Goal: Task Accomplishment & Management: Manage account settings

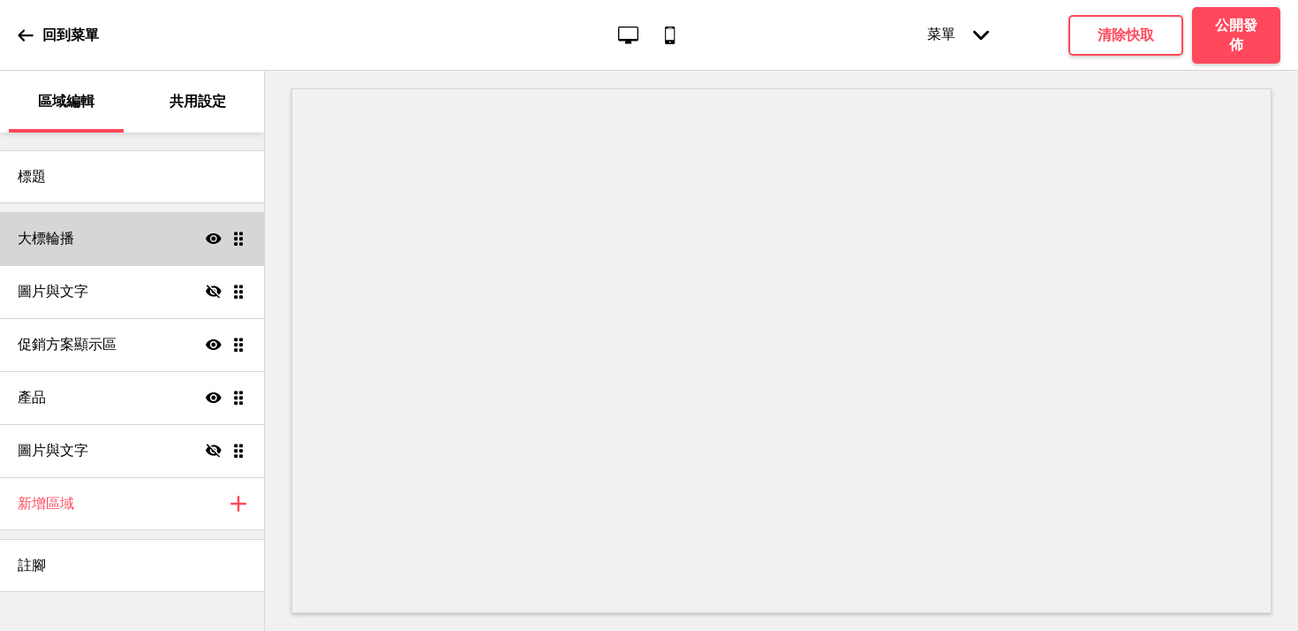
click at [109, 253] on div "大標輪播 顯示 拖曳" at bounding box center [132, 238] width 264 height 53
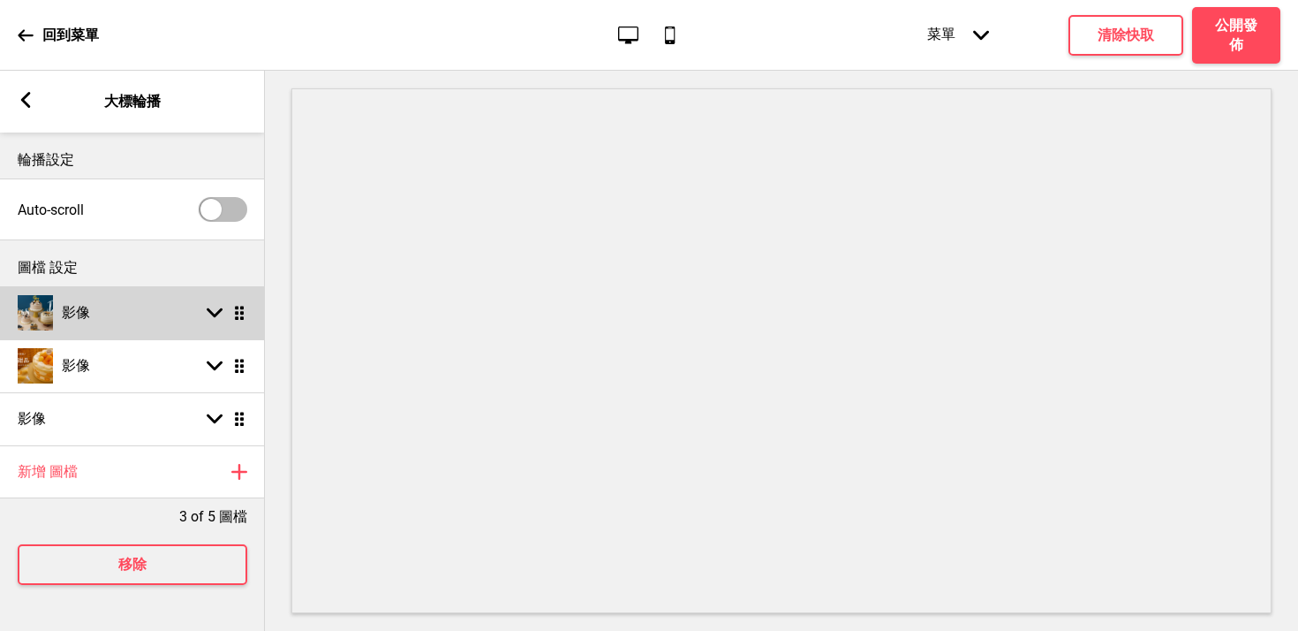
click at [154, 326] on div "影像 箭頭down 拖曳" at bounding box center [132, 312] width 265 height 53
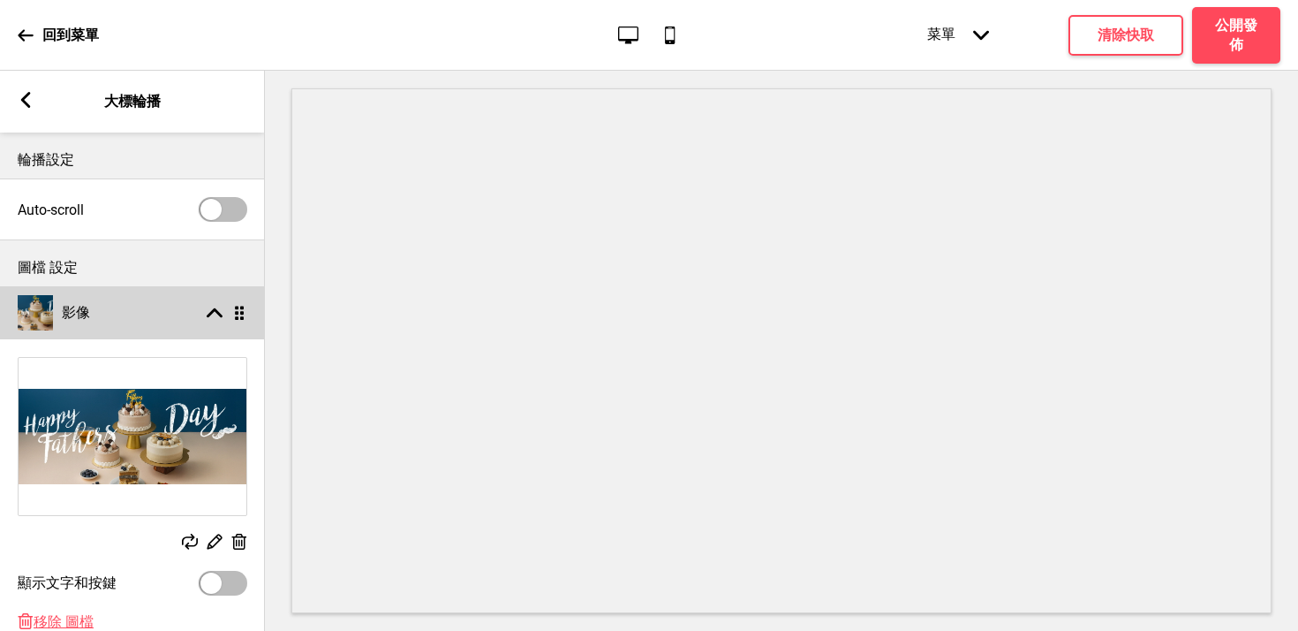
click at [154, 326] on div "影像 箭頭up 拖曳" at bounding box center [132, 312] width 265 height 53
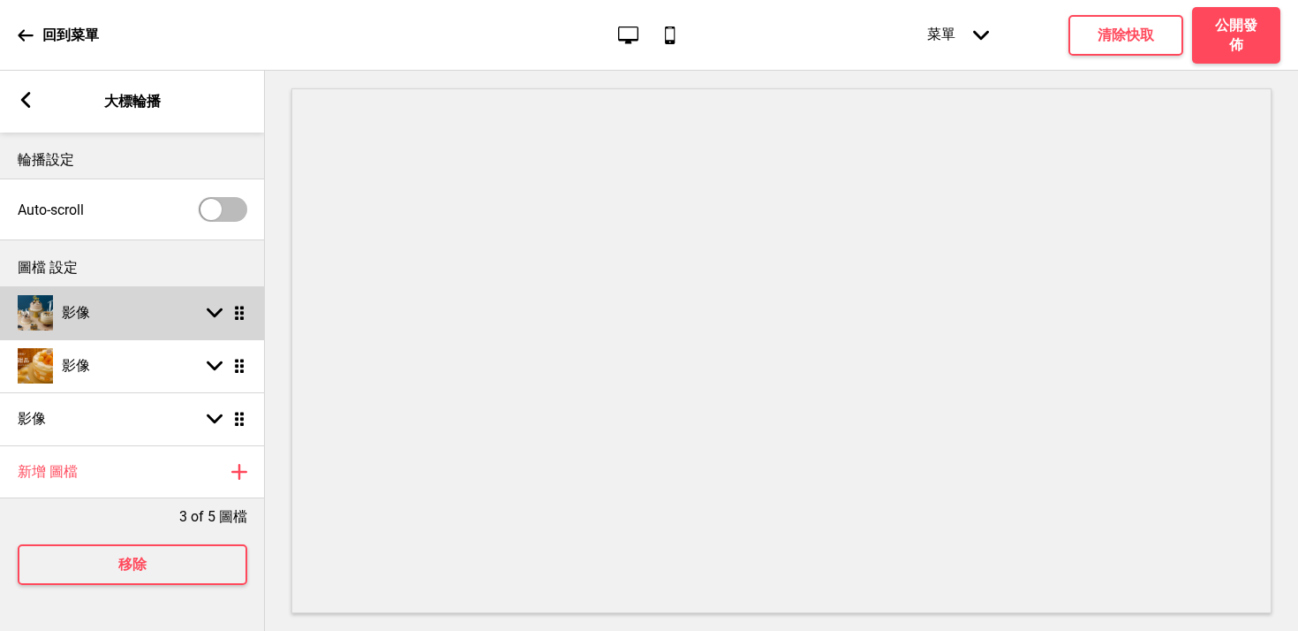
click at [173, 318] on div "影像 箭頭down 拖曳" at bounding box center [132, 312] width 265 height 53
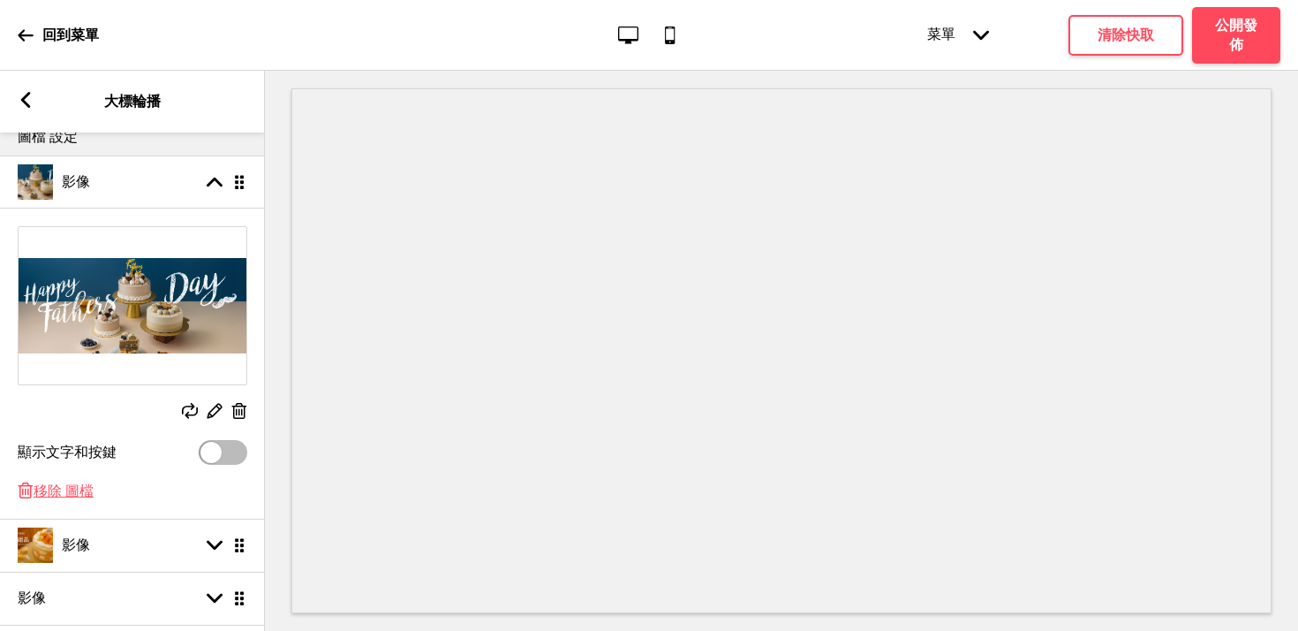
scroll to position [135, 0]
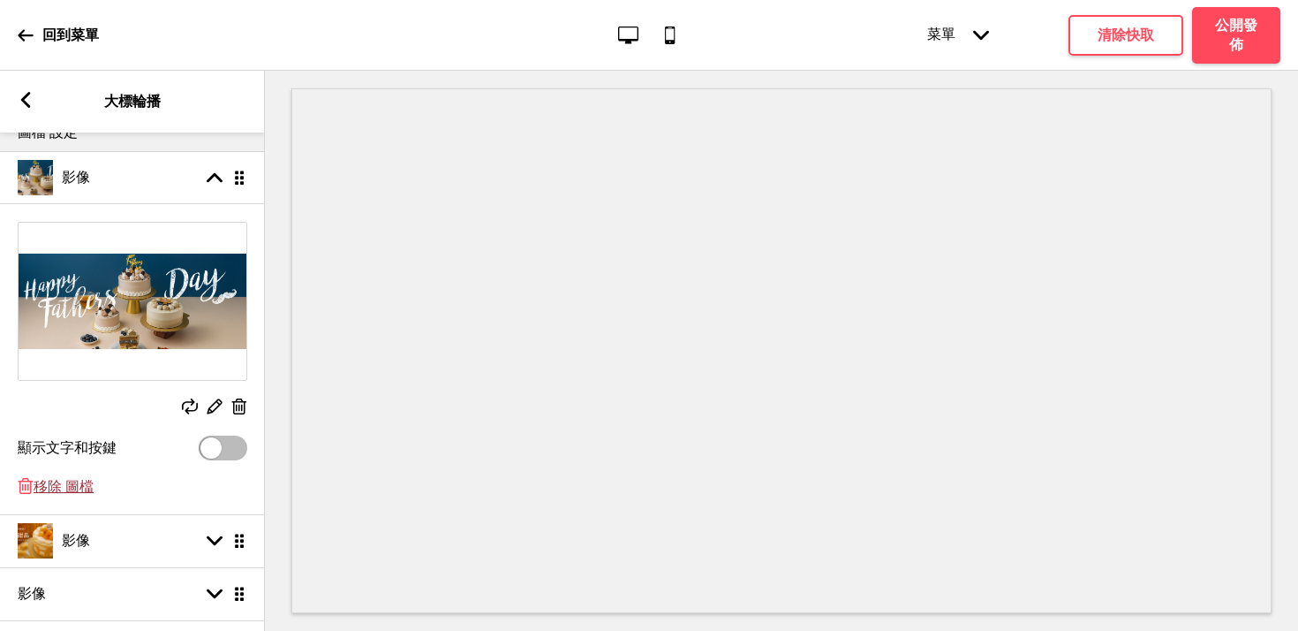
click at [41, 491] on span "移除 圖檔" at bounding box center [64, 487] width 60 height 19
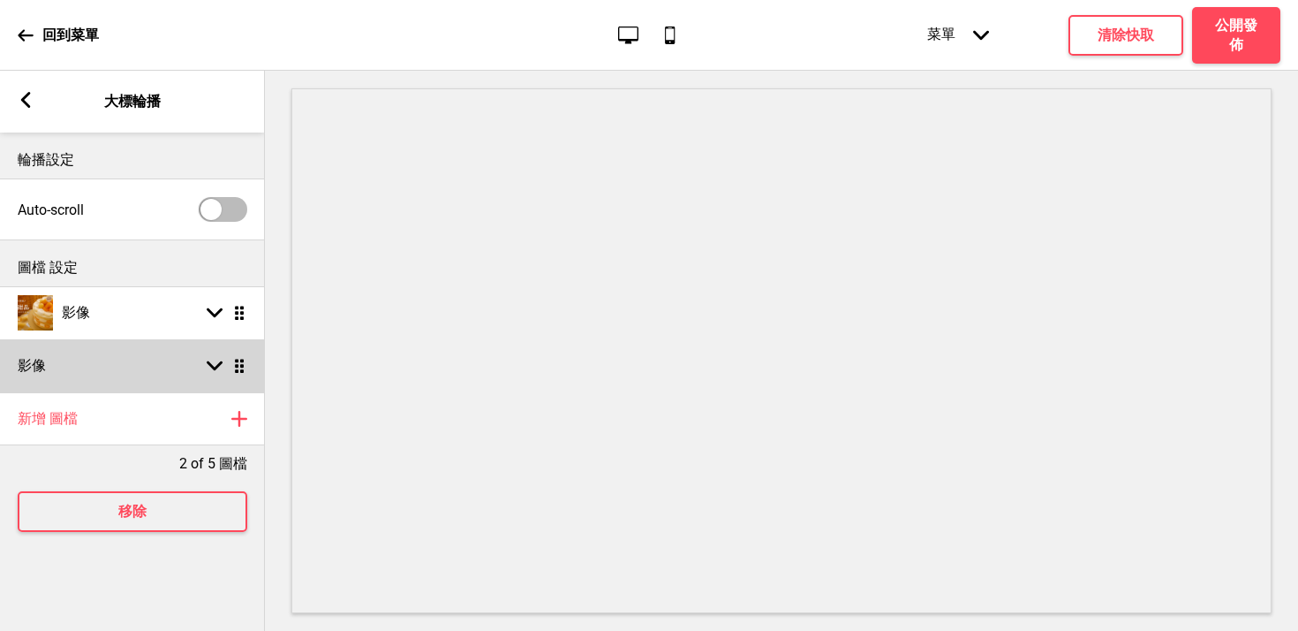
click at [204, 368] on div "箭頭down 拖曳" at bounding box center [222, 366] width 49 height 16
select select "right"
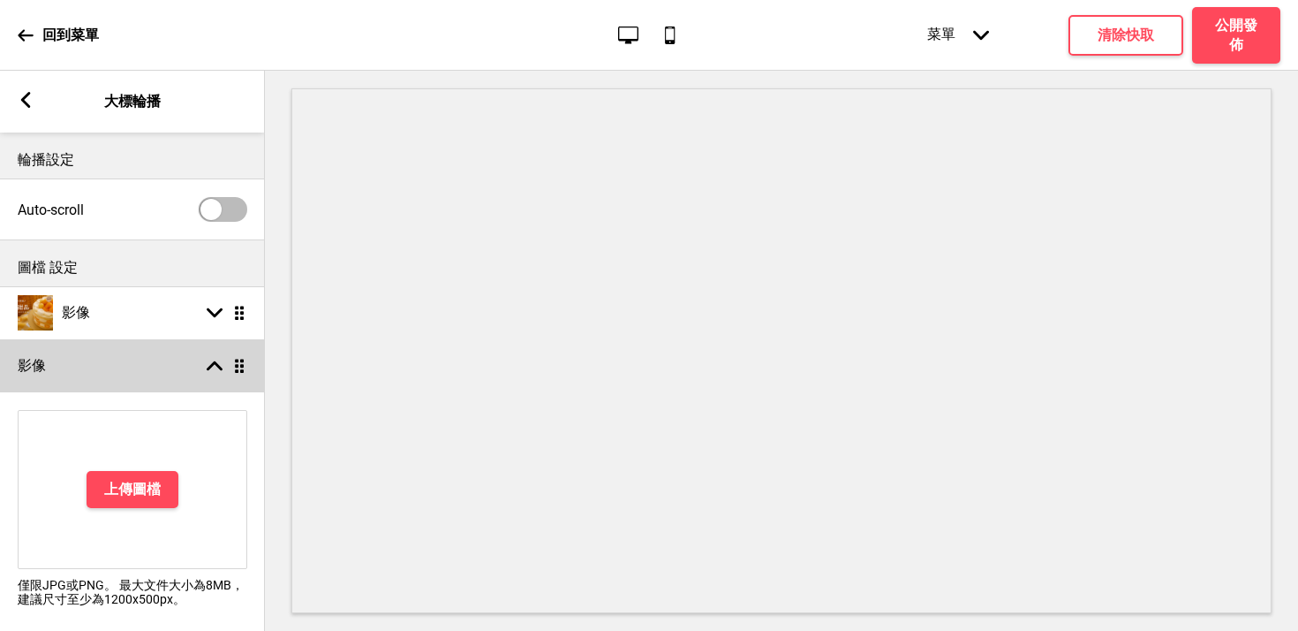
click at [204, 368] on div "箭頭up 拖曳" at bounding box center [222, 366] width 49 height 16
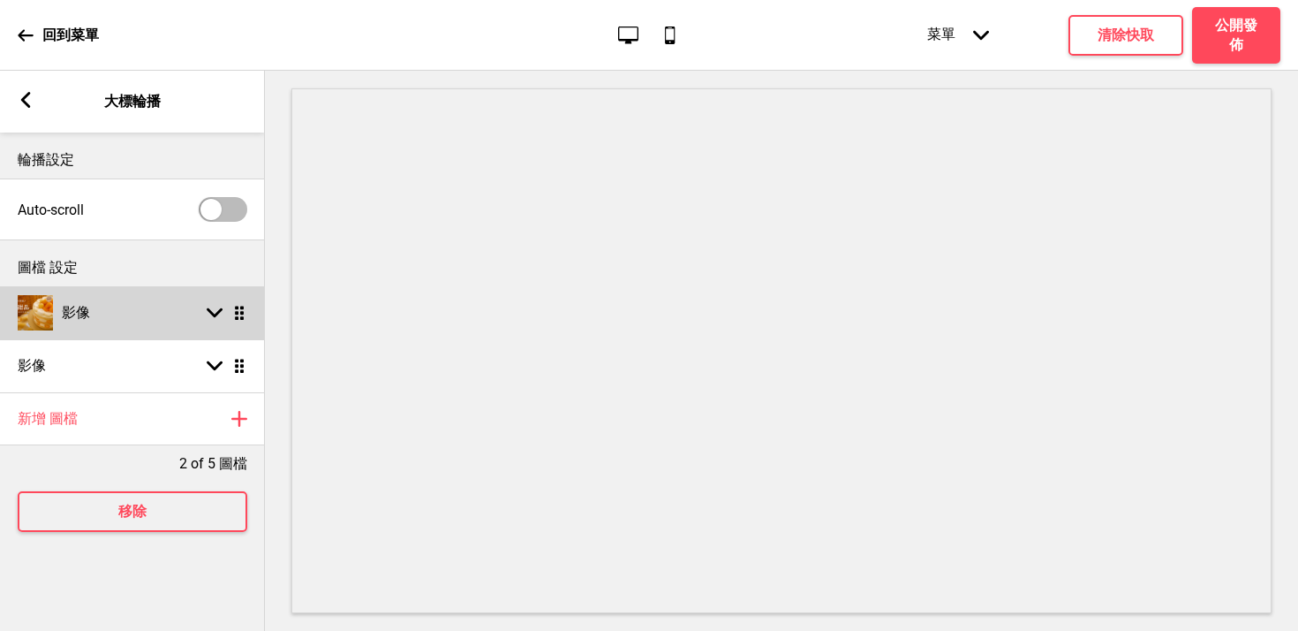
click at [201, 320] on div "箭頭down 拖曳" at bounding box center [222, 313] width 49 height 16
select select "left"
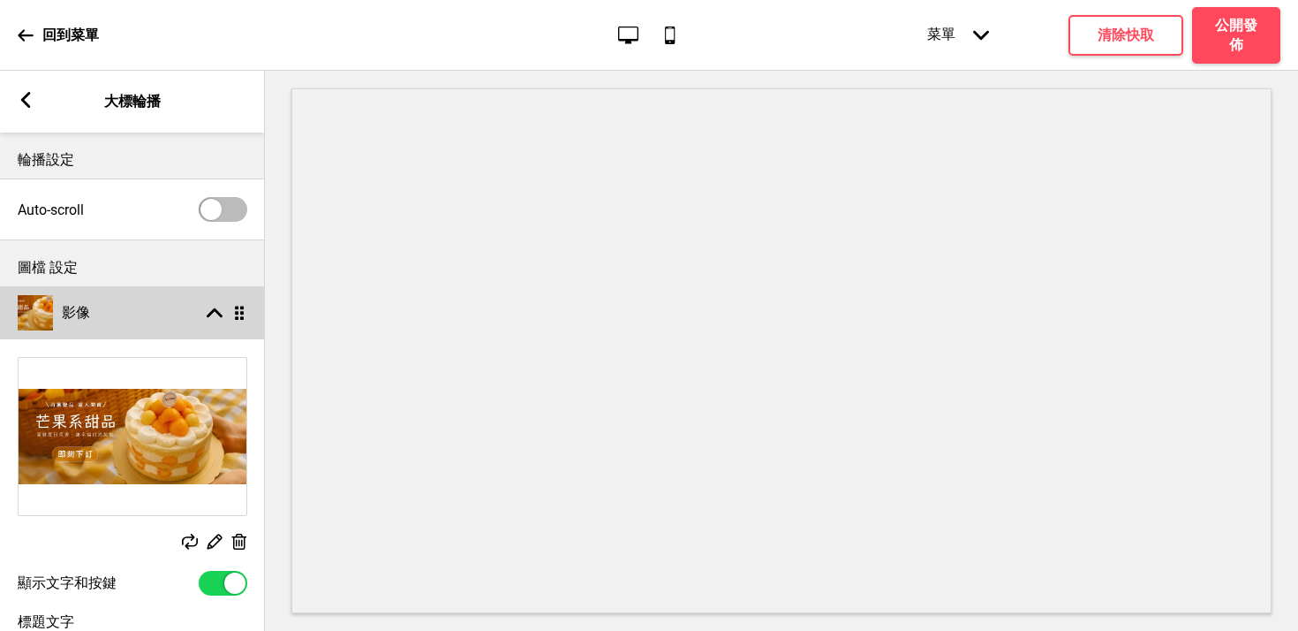
click at [201, 320] on div "箭頭up 拖曳" at bounding box center [222, 313] width 49 height 16
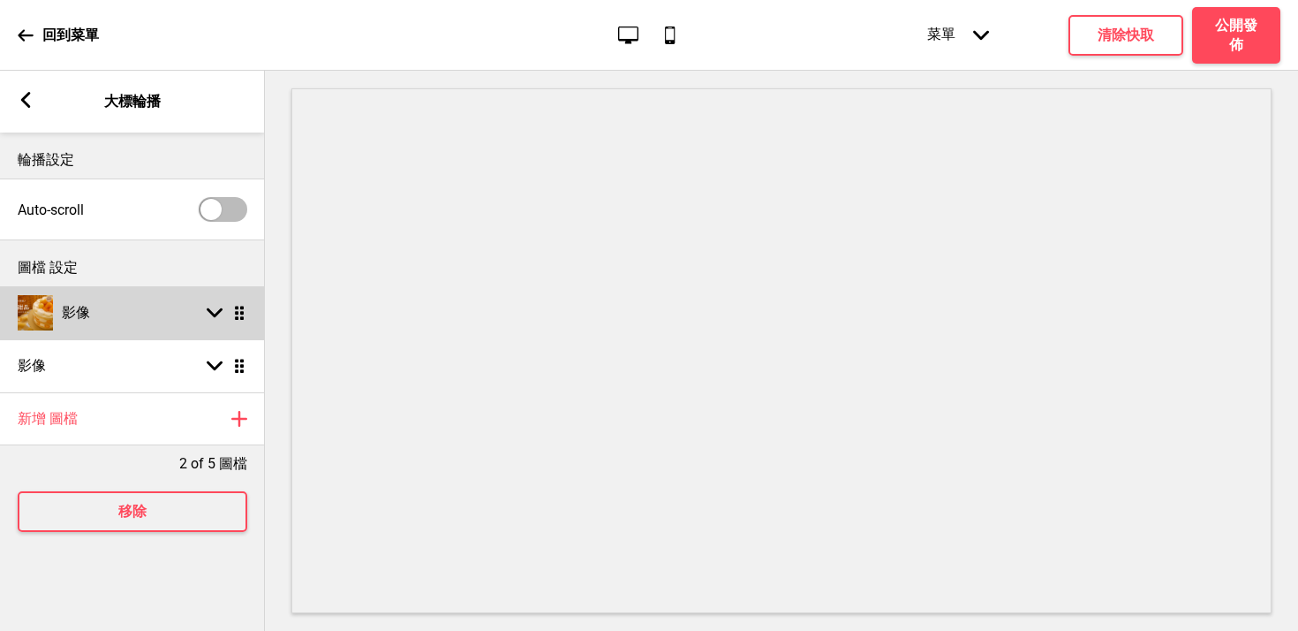
click at [122, 299] on div "影像 箭頭down 拖曳" at bounding box center [132, 312] width 265 height 53
select select "left"
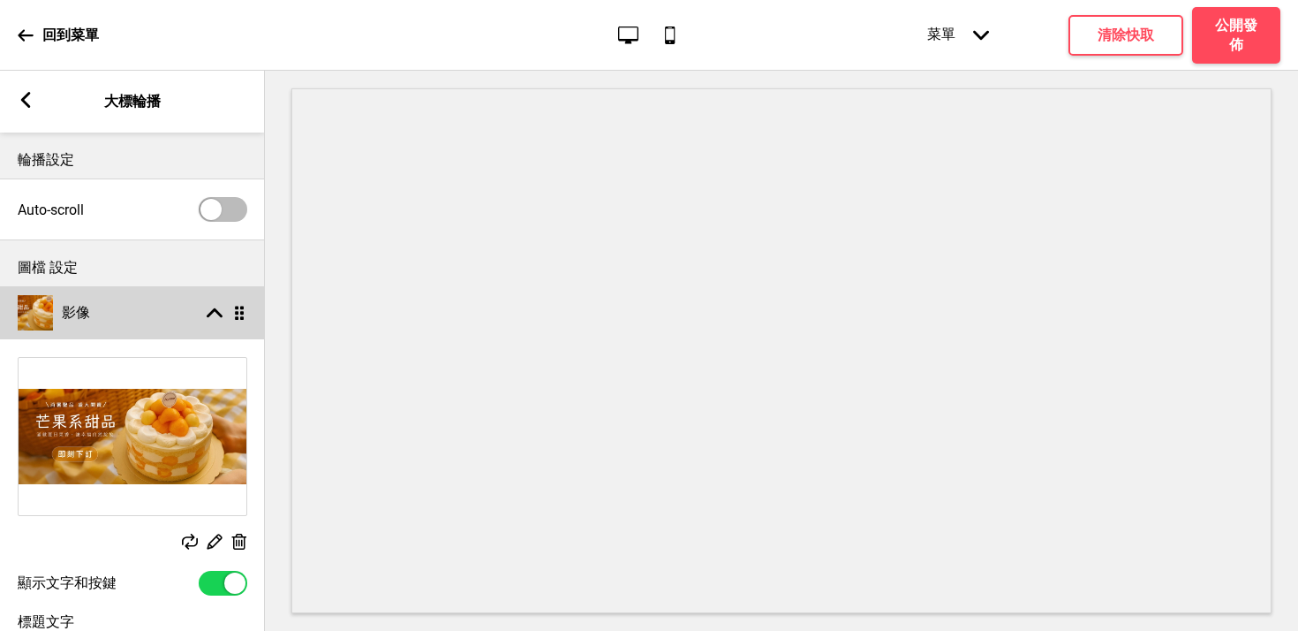
click at [163, 322] on div "影像 箭頭up 拖曳" at bounding box center [132, 312] width 265 height 53
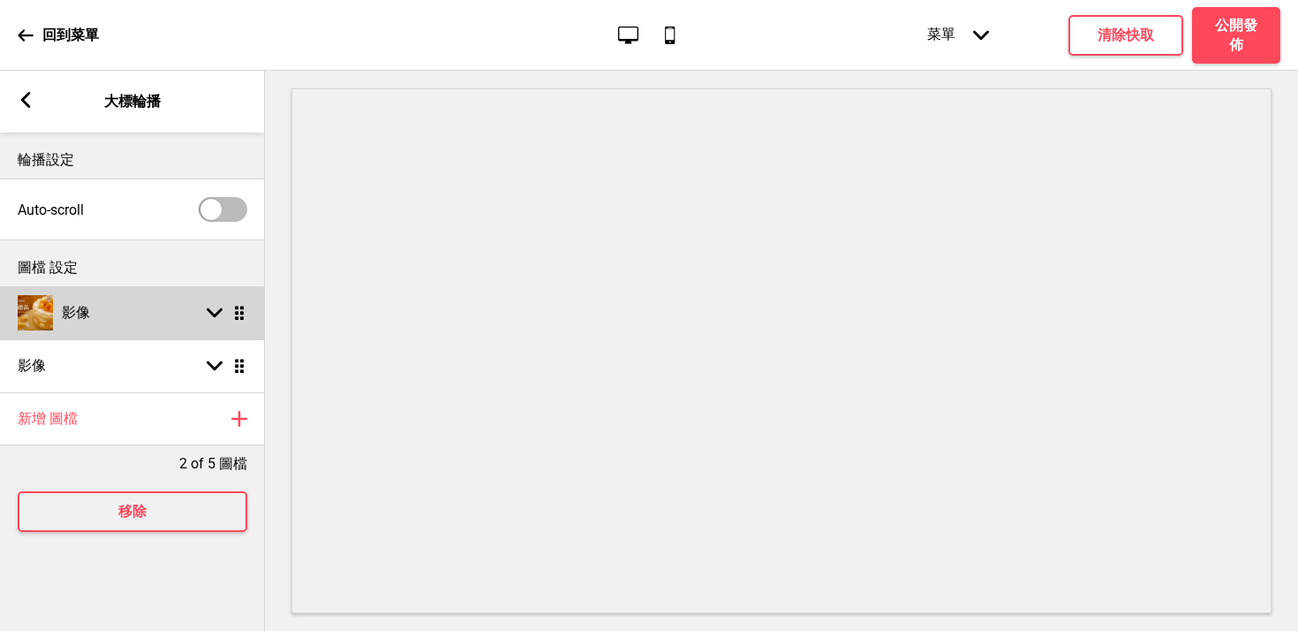
click at [170, 314] on div "影像 箭頭down 拖曳" at bounding box center [132, 312] width 265 height 53
select select "left"
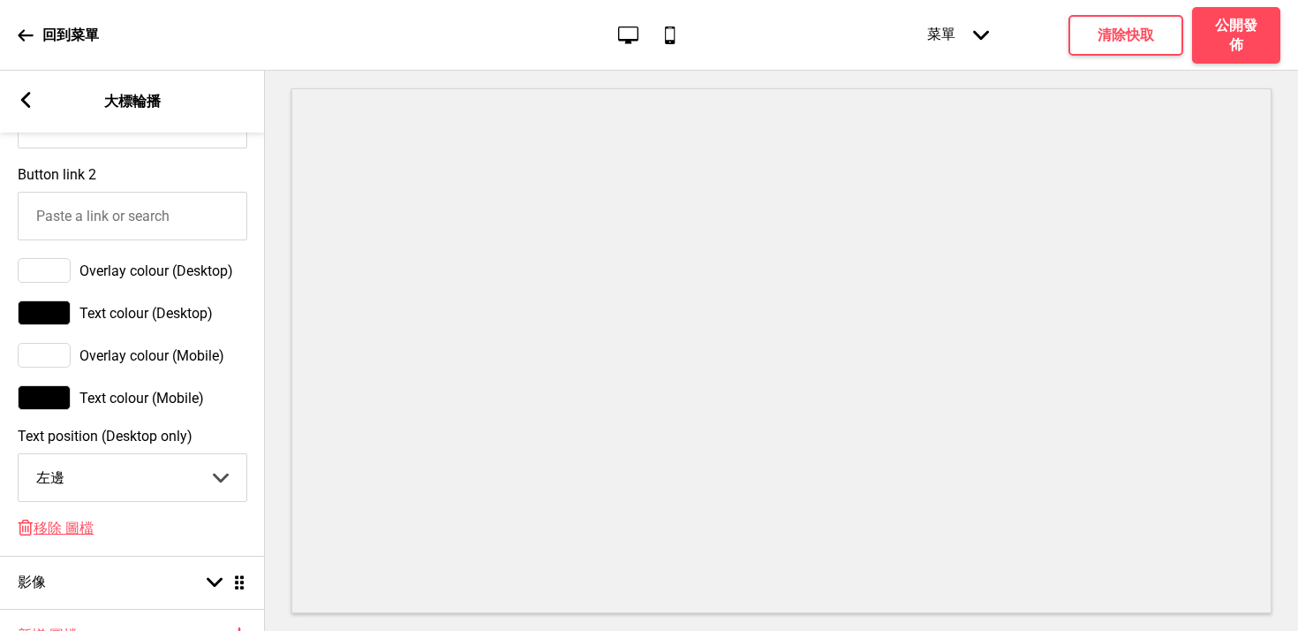
scroll to position [960, 0]
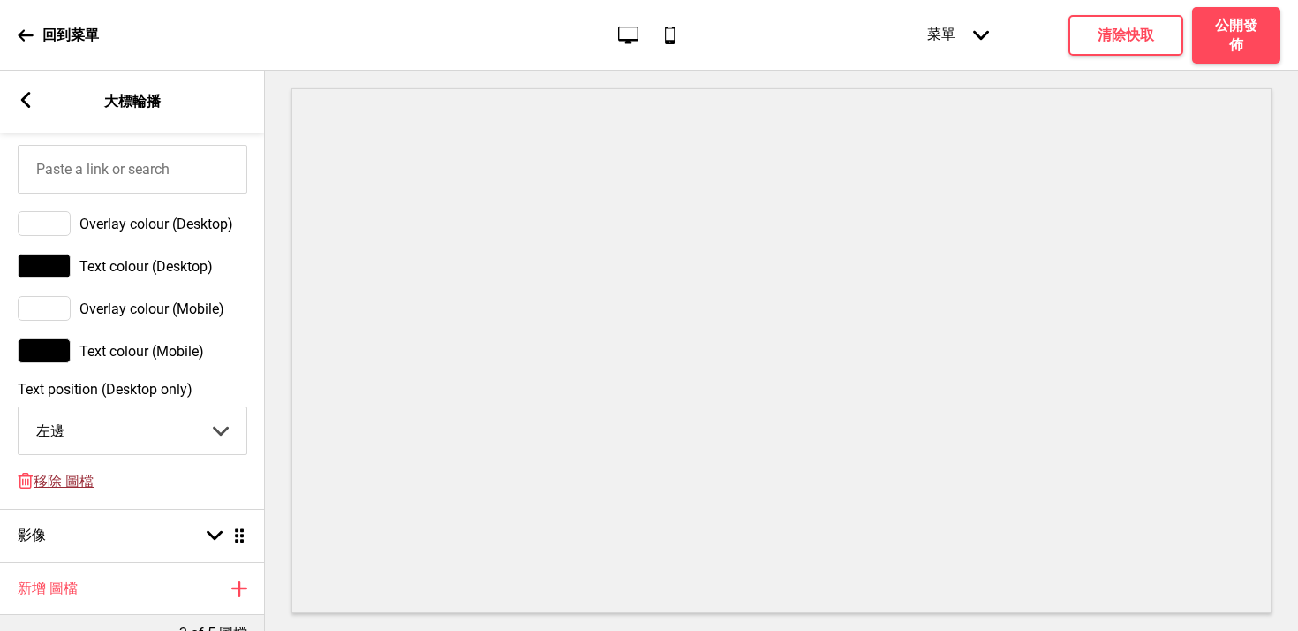
click at [52, 491] on span "移除 圖檔" at bounding box center [64, 482] width 60 height 19
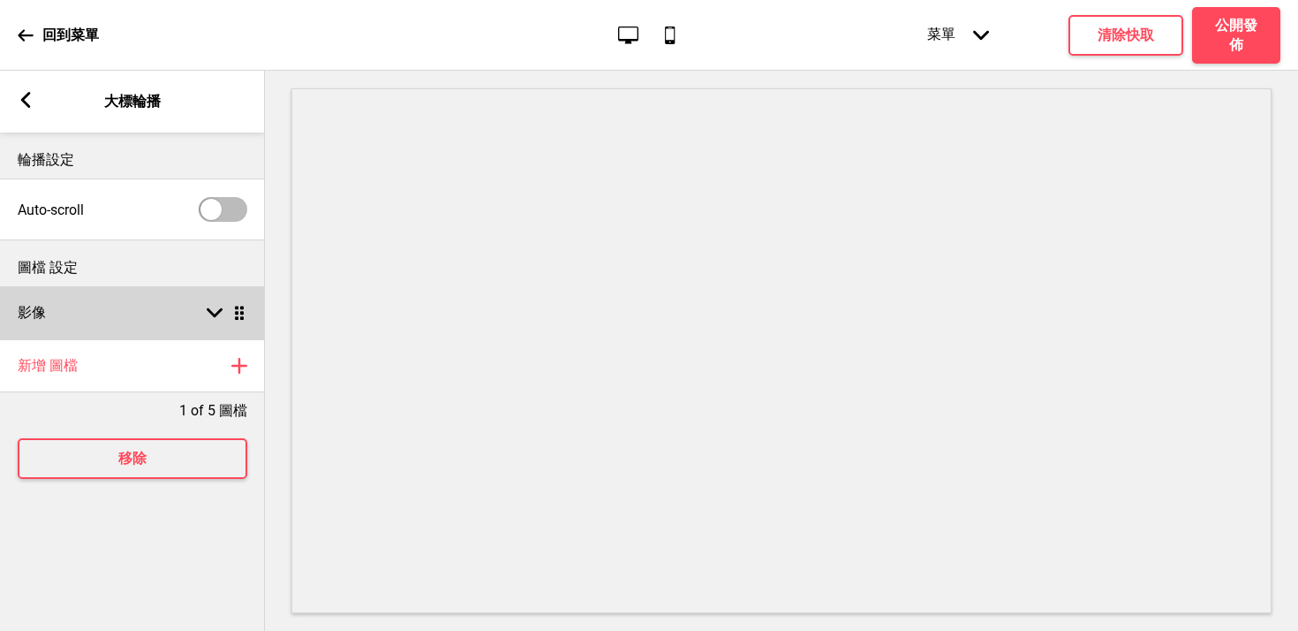
click at [154, 326] on div "影像 箭頭down 拖曳" at bounding box center [132, 312] width 265 height 53
select select "right"
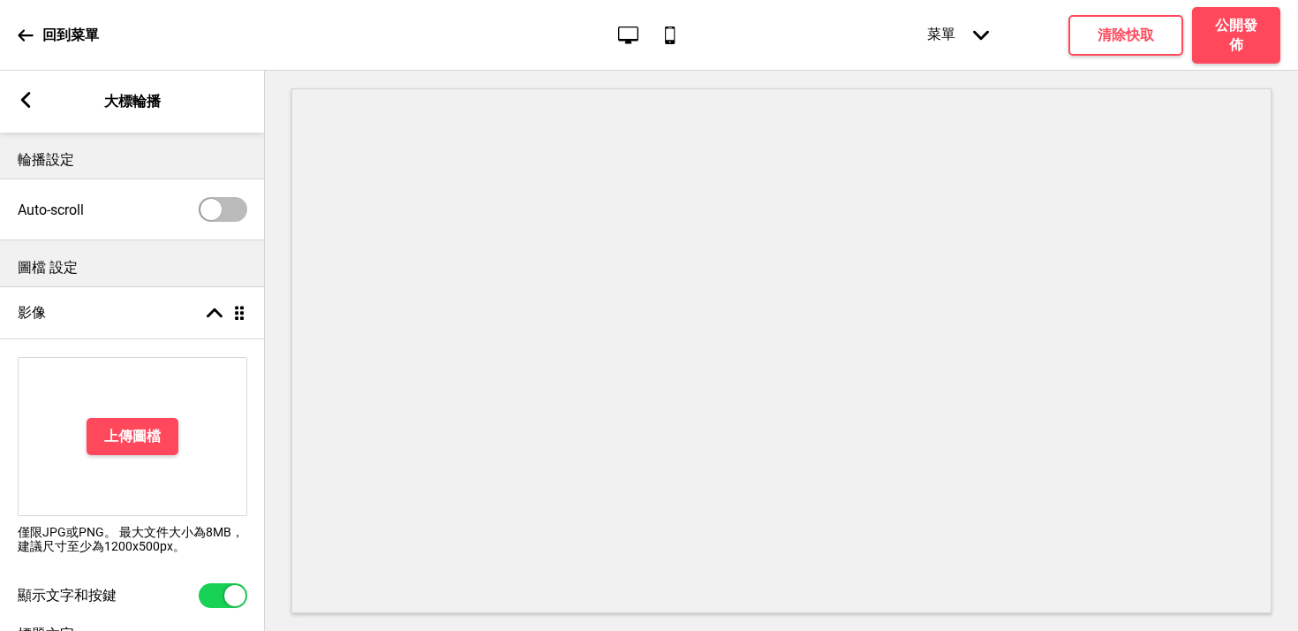
click at [143, 414] on div "上傳圖檔" at bounding box center [133, 436] width 230 height 159
click at [140, 438] on h4 "上傳圖檔" at bounding box center [132, 436] width 57 height 19
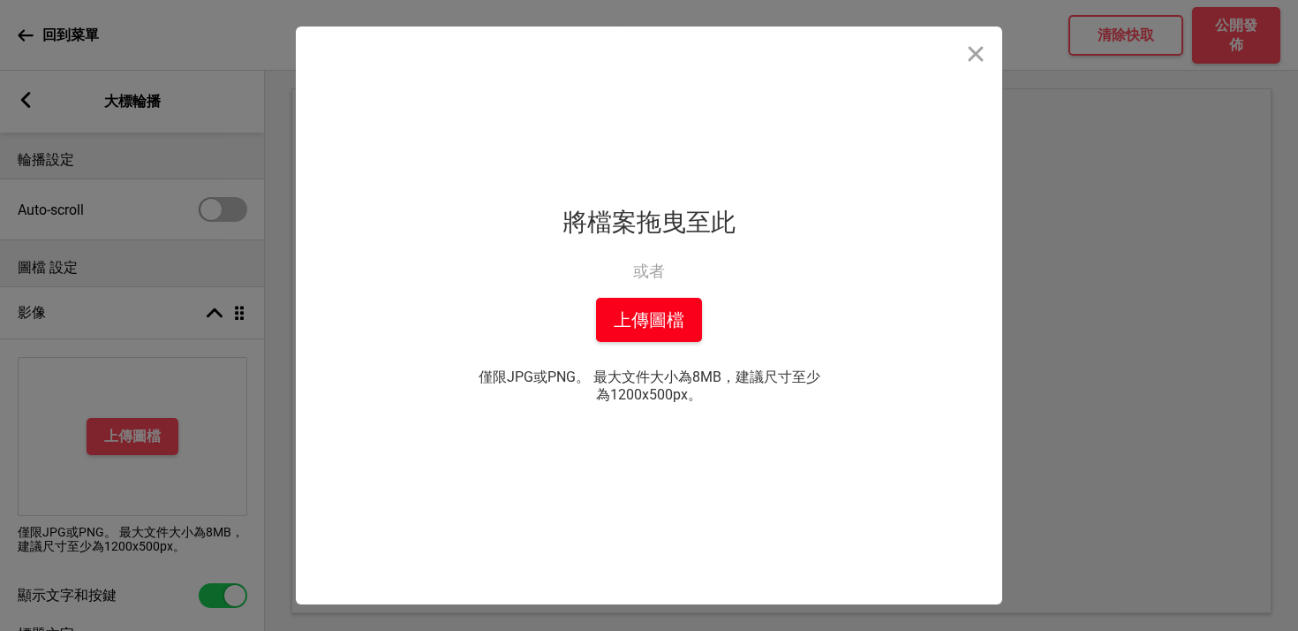
click at [633, 297] on div "拖放檔案到這裡 將檔案拖曳至此 或者 從你的本機中上傳 上傳圖檔 僅限JPG或PNG。 最大文件大小為8MB，建議尺寸至少為1200x500px。 你也可以選自" at bounding box center [649, 315] width 442 height 578
click at [635, 332] on button "上傳圖檔" at bounding box center [649, 320] width 106 height 44
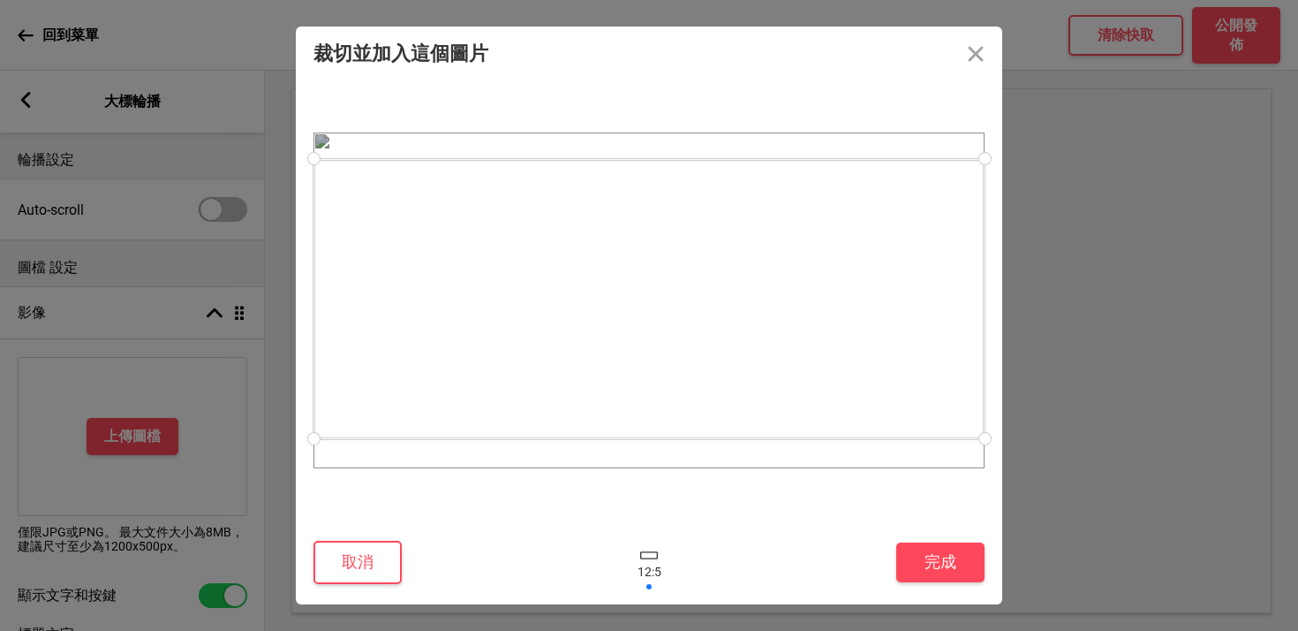
click at [812, 352] on div at bounding box center [649, 299] width 671 height 280
click at [812, 350] on div at bounding box center [649, 296] width 671 height 280
click at [934, 567] on button "完成" at bounding box center [941, 562] width 88 height 40
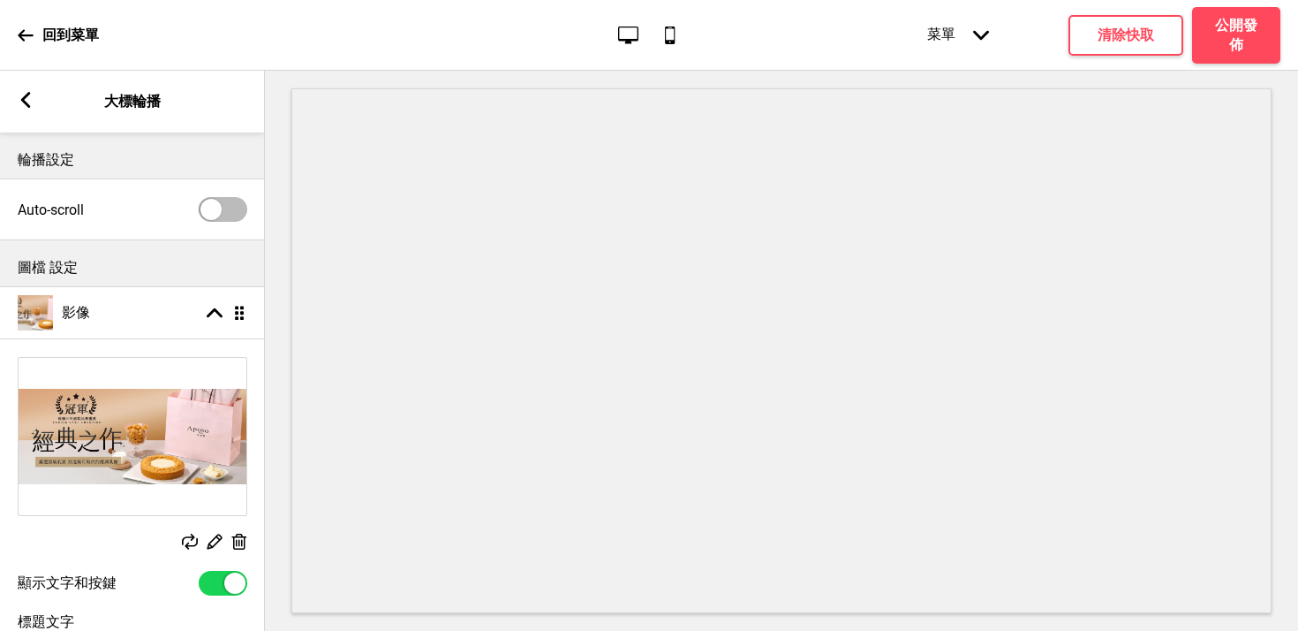
scroll to position [384, 0]
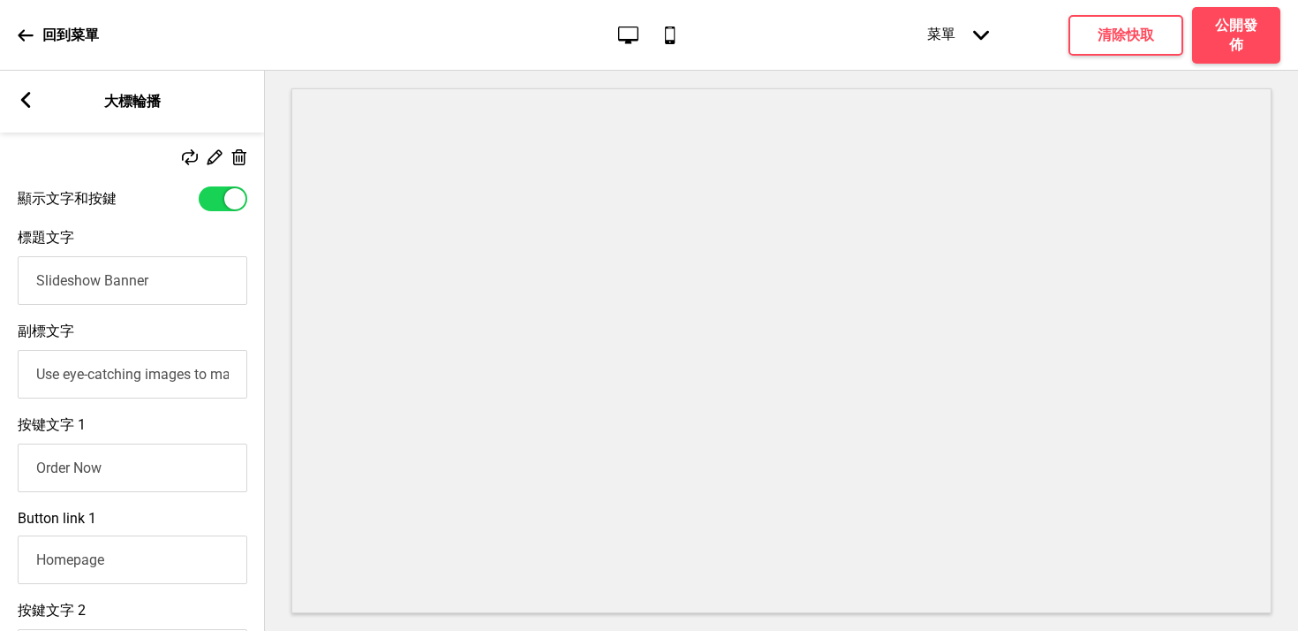
click at [111, 473] on input "Order Now" at bounding box center [133, 467] width 230 height 49
type input "立即訂購"
click at [129, 276] on input "Slideshow Banner" at bounding box center [133, 280] width 230 height 49
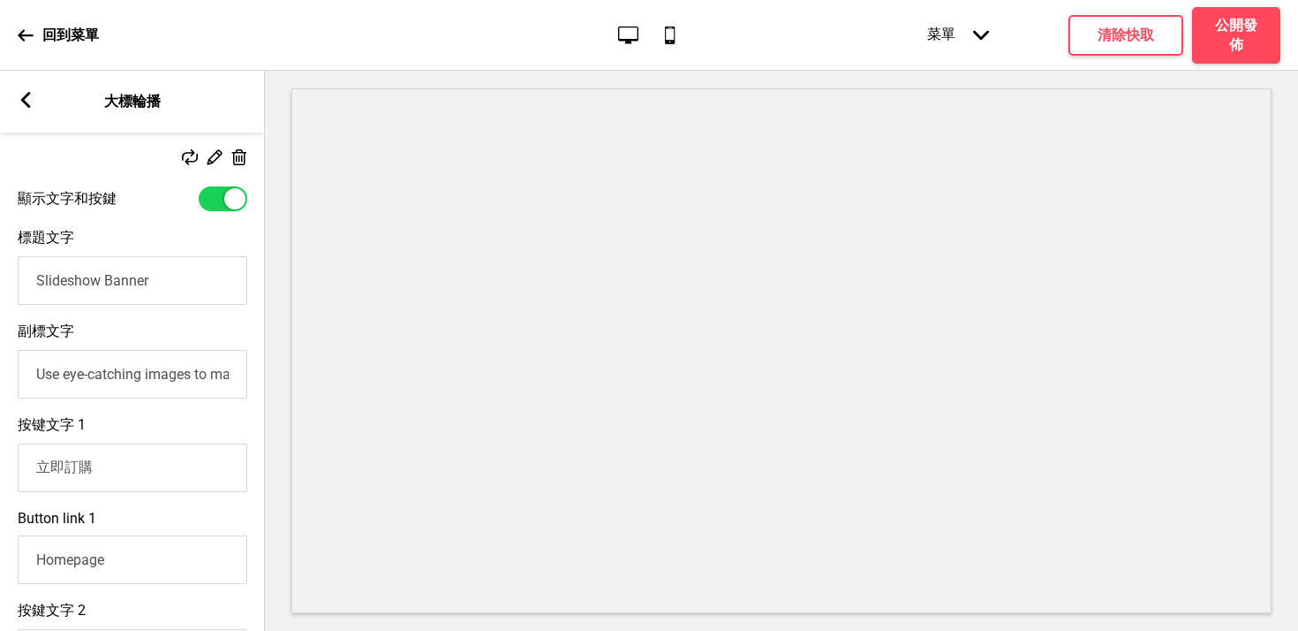
click at [129, 276] on input "Slideshow Banner" at bounding box center [133, 280] width 230 height 49
click at [216, 199] on div at bounding box center [223, 198] width 49 height 25
checkbox input "false"
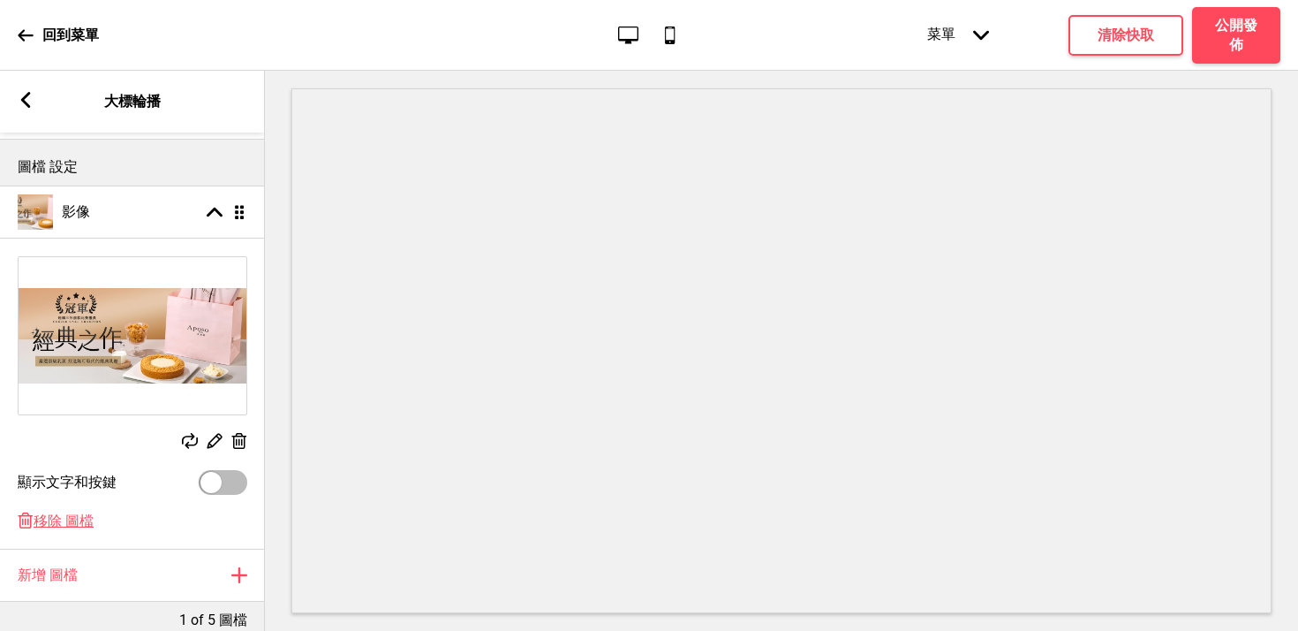
scroll to position [0, 0]
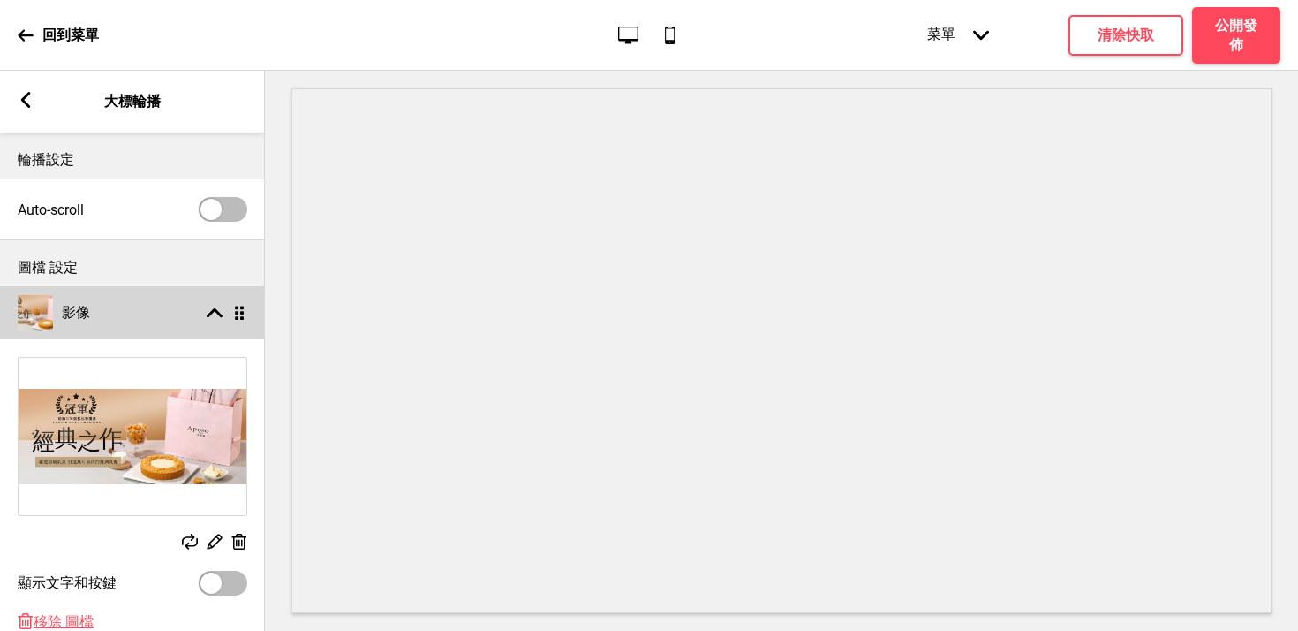
click at [196, 321] on div "影像 箭頭up 拖曳" at bounding box center [132, 312] width 265 height 53
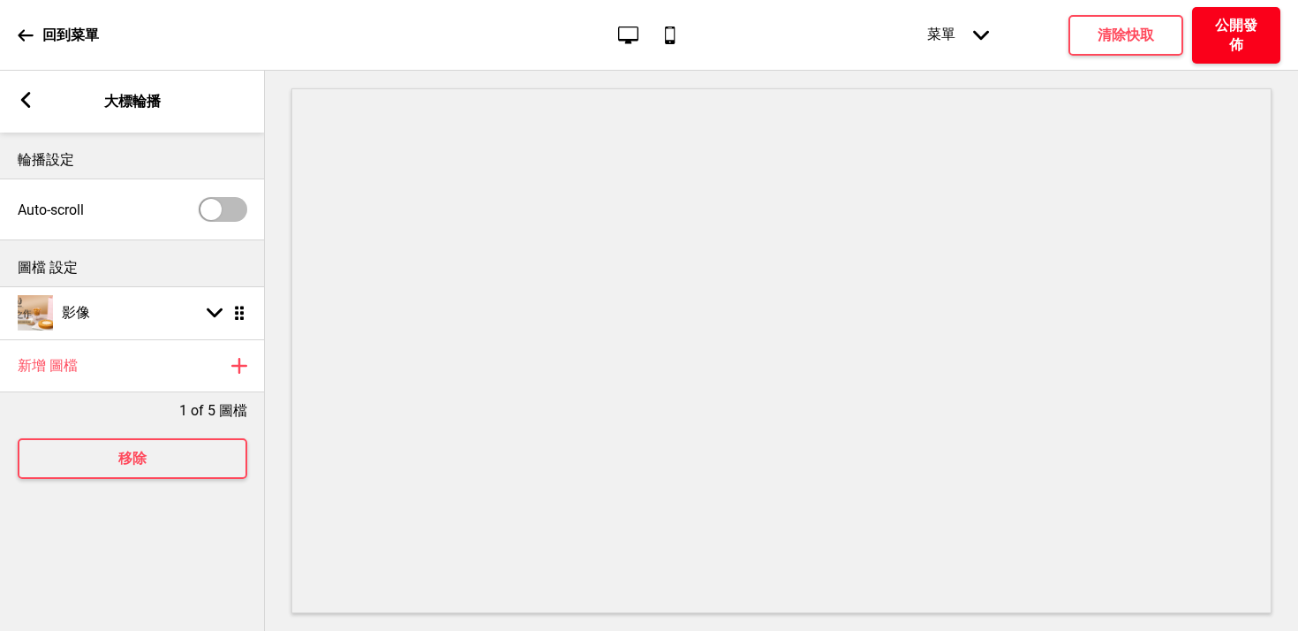
click at [1249, 34] on h4 "公開發佈" at bounding box center [1236, 35] width 53 height 39
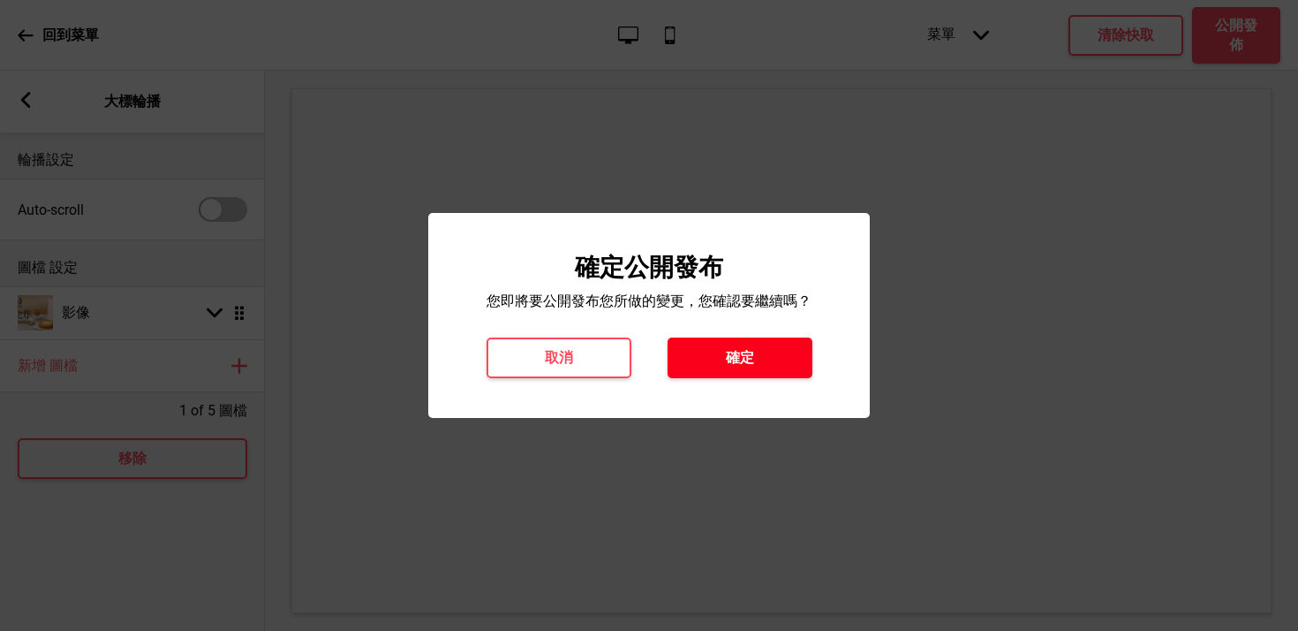
click at [734, 367] on button "確定" at bounding box center [740, 357] width 145 height 41
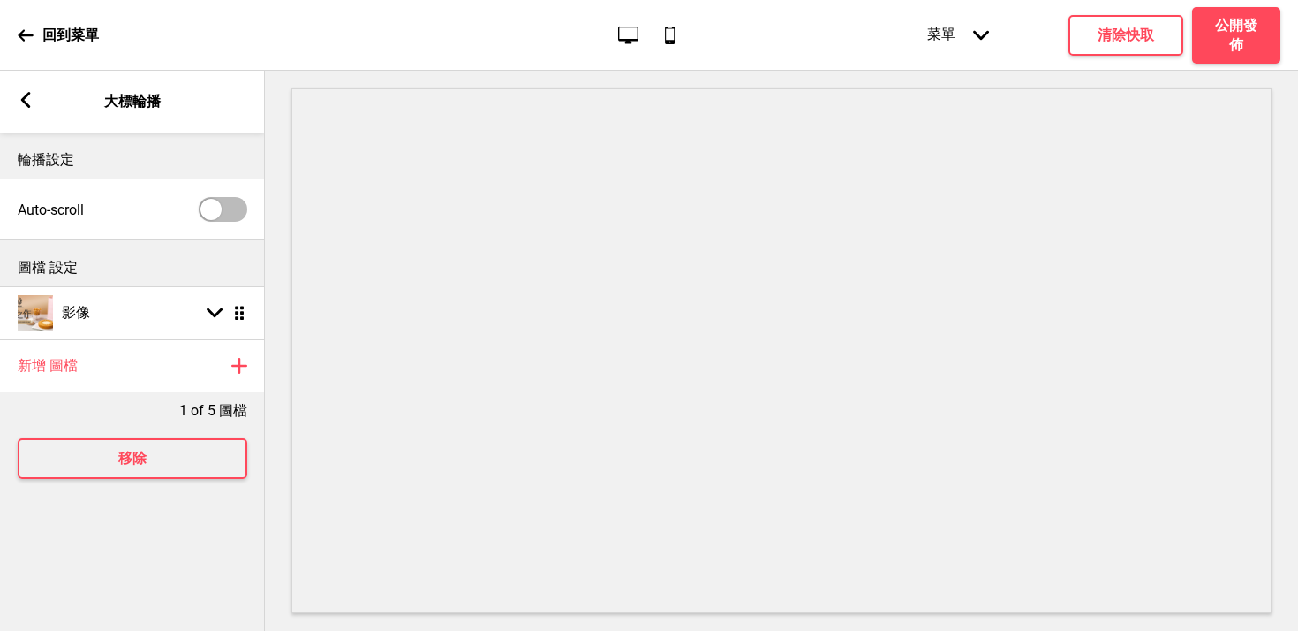
click at [44, 22] on div "回到菜單" at bounding box center [58, 35] width 81 height 48
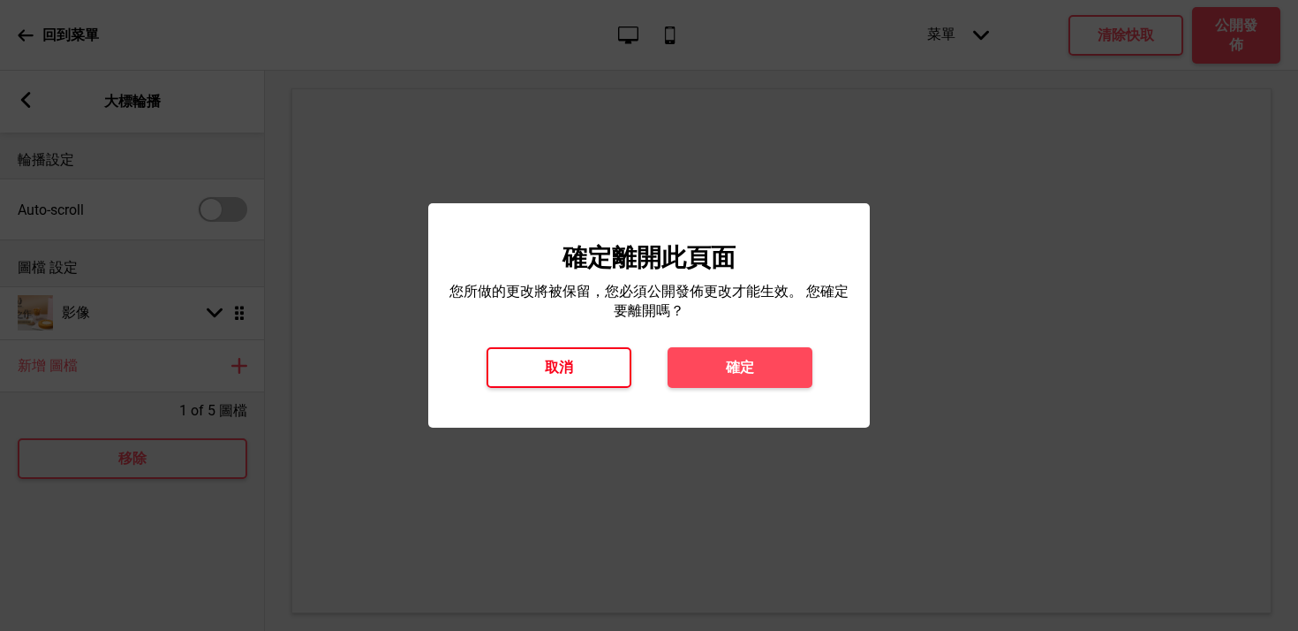
click at [557, 368] on h4 "取消" at bounding box center [559, 367] width 28 height 19
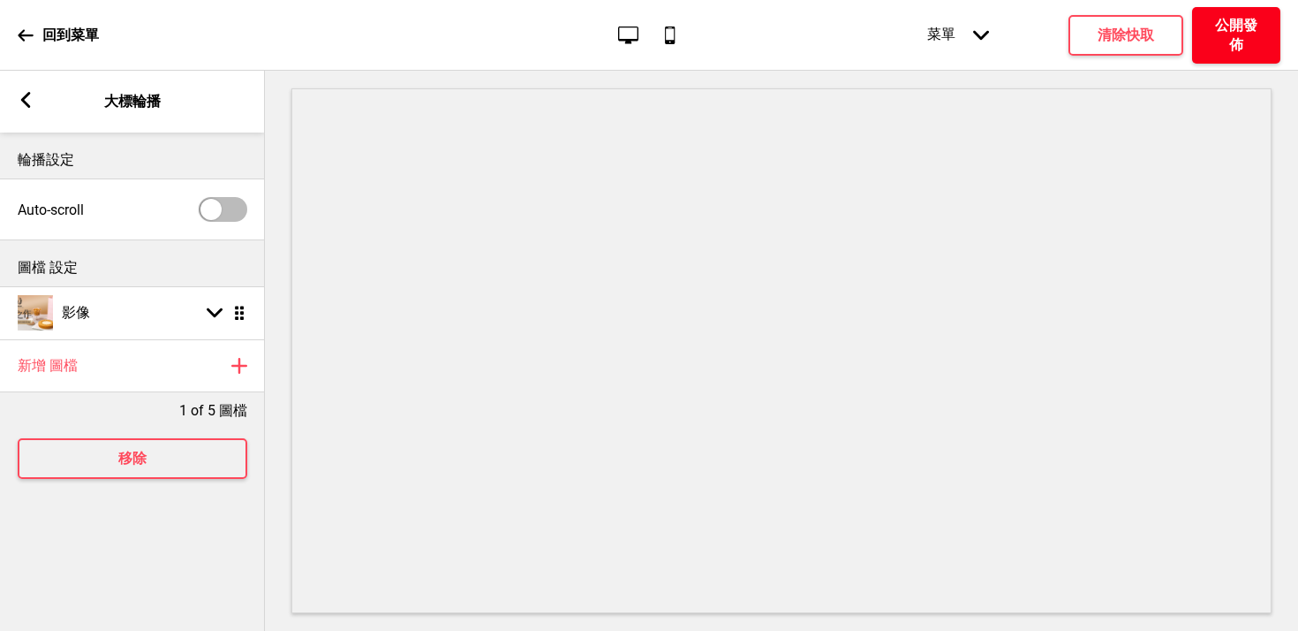
click at [1237, 31] on h4 "公開發佈" at bounding box center [1236, 35] width 53 height 39
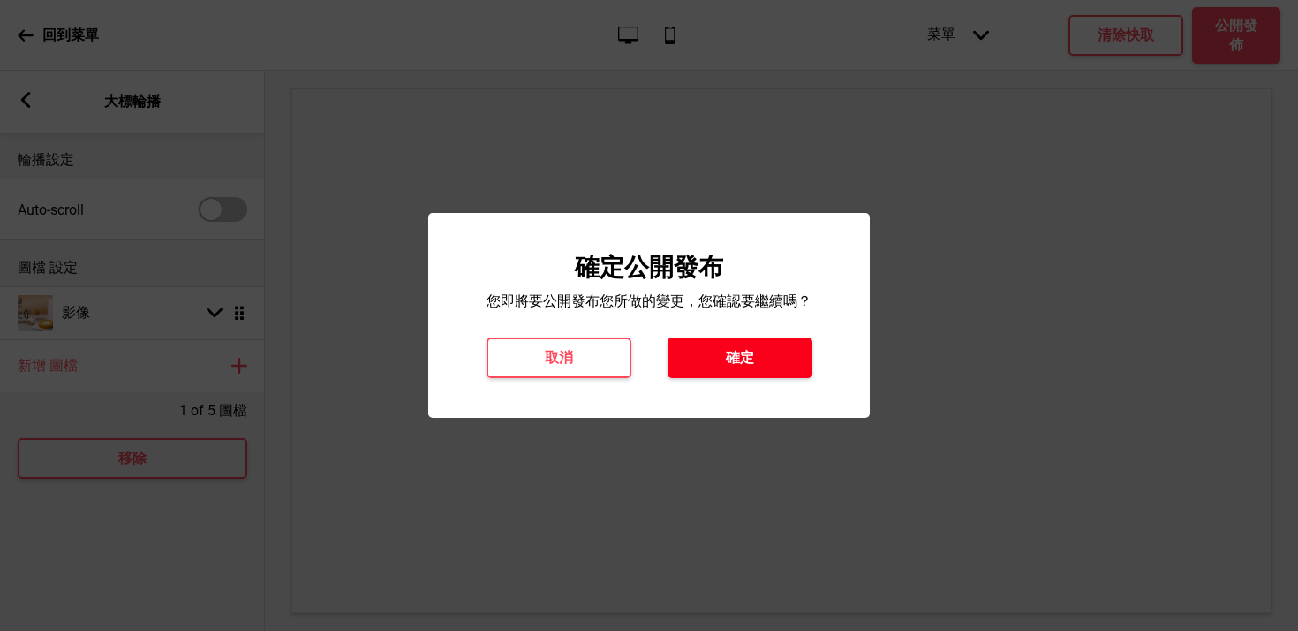
click at [718, 353] on button "確定" at bounding box center [740, 357] width 145 height 41
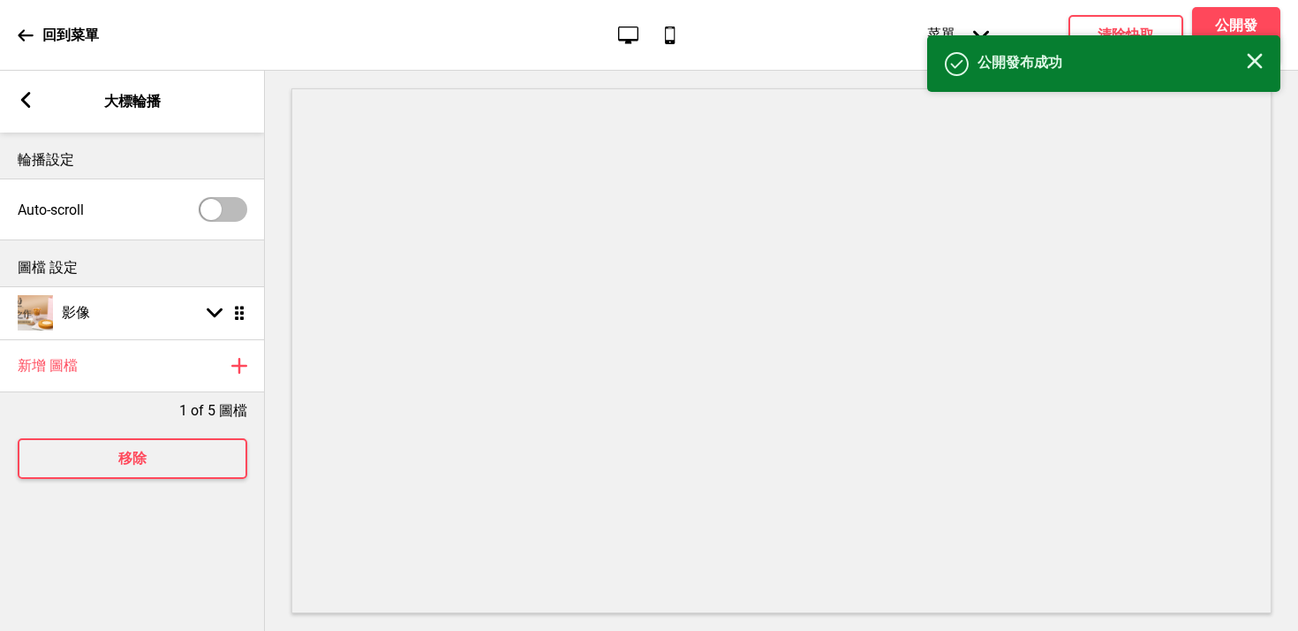
click at [34, 41] on div "回到菜單" at bounding box center [58, 35] width 81 height 48
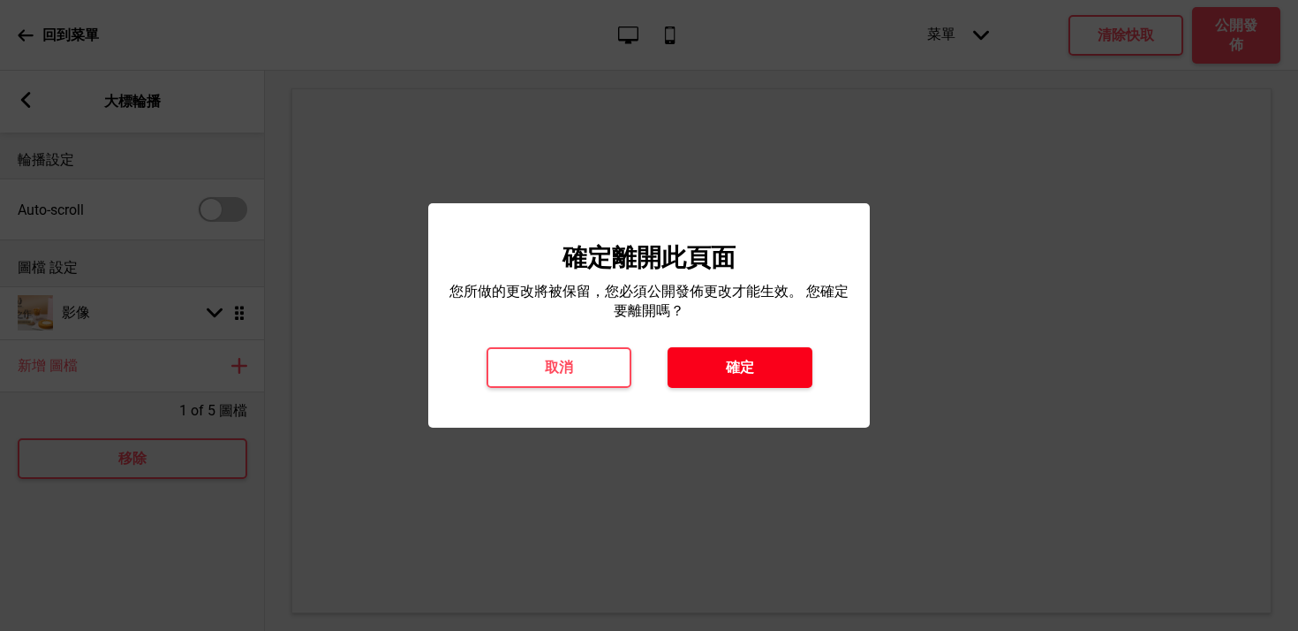
click at [730, 365] on h4 "確定" at bounding box center [740, 367] width 28 height 19
